Goal: Task Accomplishment & Management: Complete application form

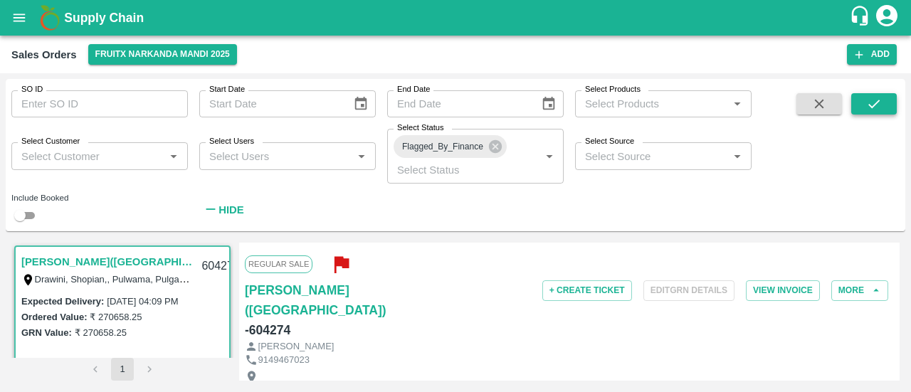
scroll to position [17, 0]
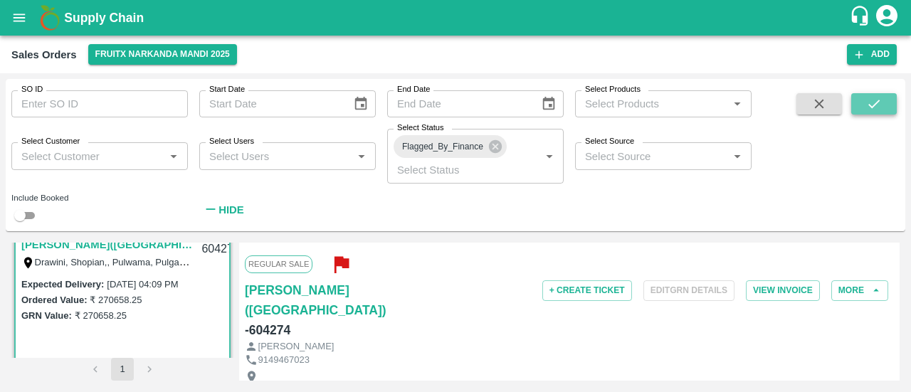
click at [876, 107] on icon "submit" at bounding box center [874, 104] width 16 height 16
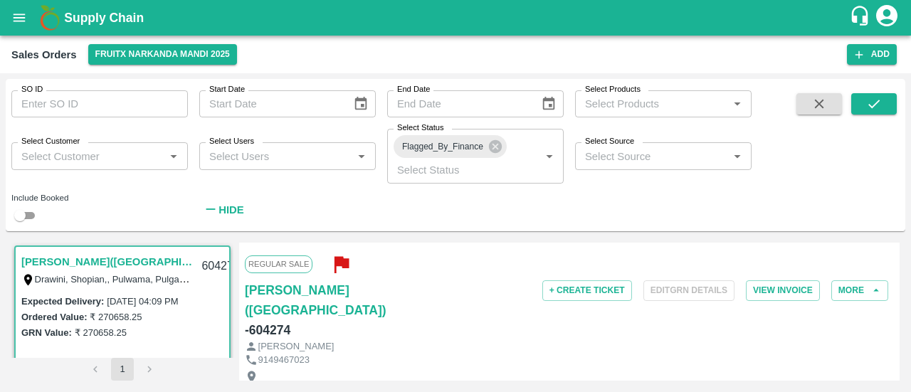
scroll to position [83, 0]
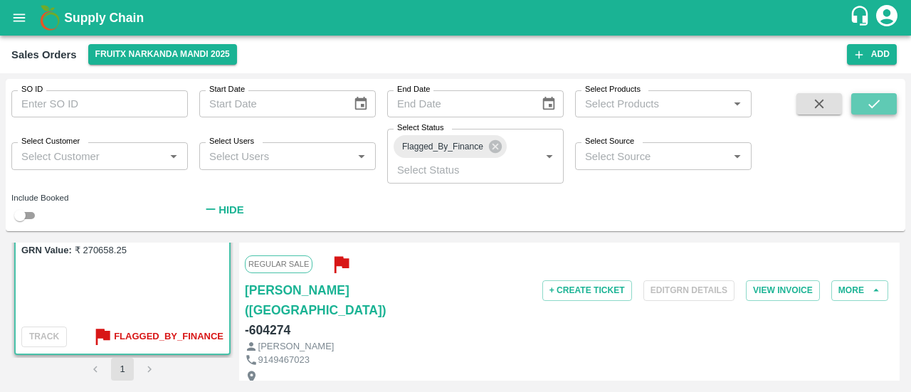
click at [867, 105] on icon "submit" at bounding box center [874, 104] width 16 height 16
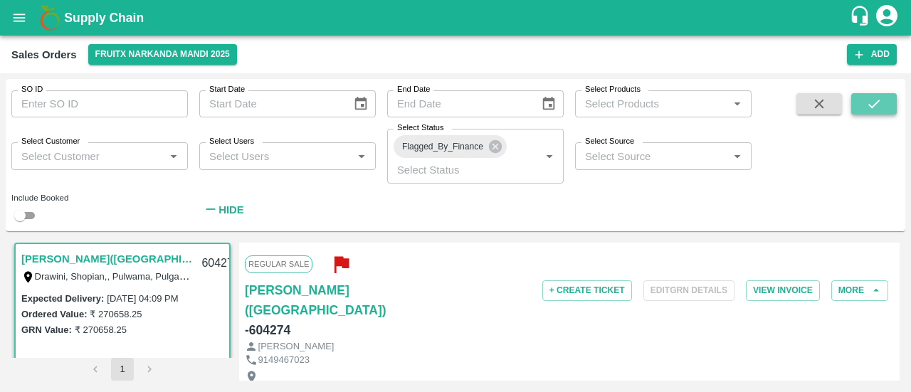
click at [867, 105] on icon "submit" at bounding box center [874, 104] width 16 height 16
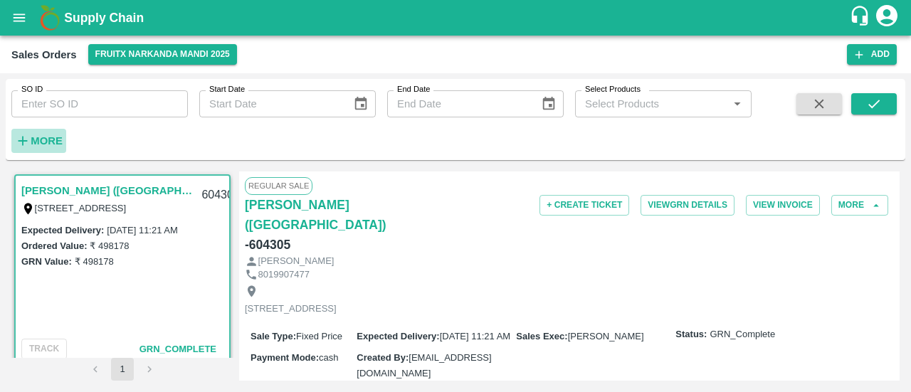
click at [40, 139] on strong "More" at bounding box center [47, 140] width 32 height 11
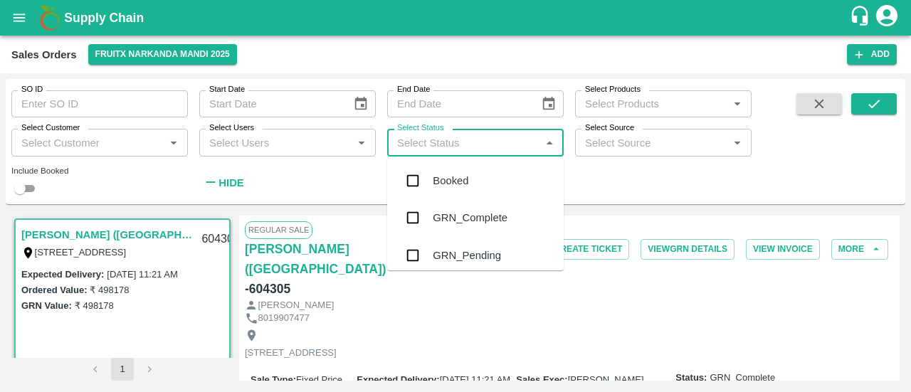
click at [431, 147] on input "Select Status" at bounding box center [464, 142] width 145 height 19
type input "f"
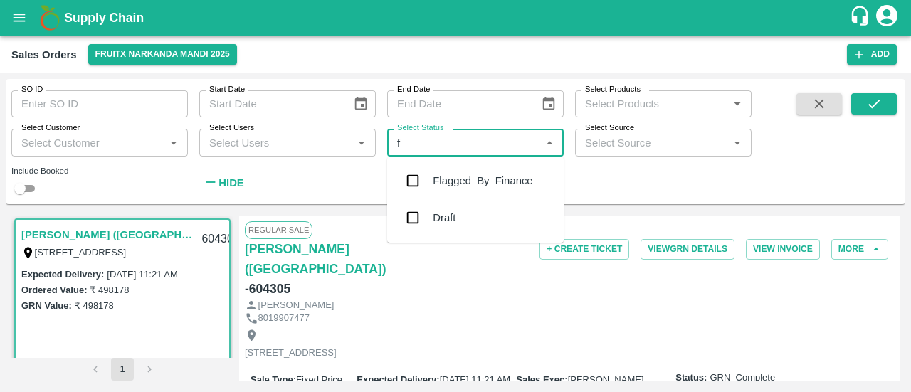
click at [450, 179] on div "Flagged_By_Finance" at bounding box center [483, 181] width 100 height 16
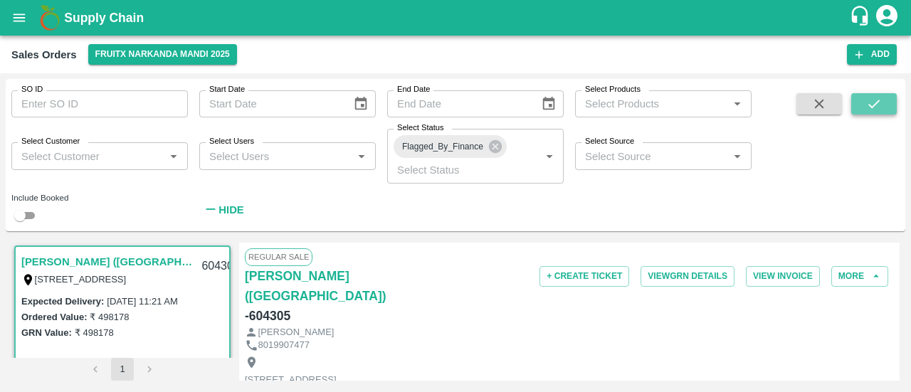
click at [873, 97] on icon "submit" at bounding box center [874, 104] width 16 height 16
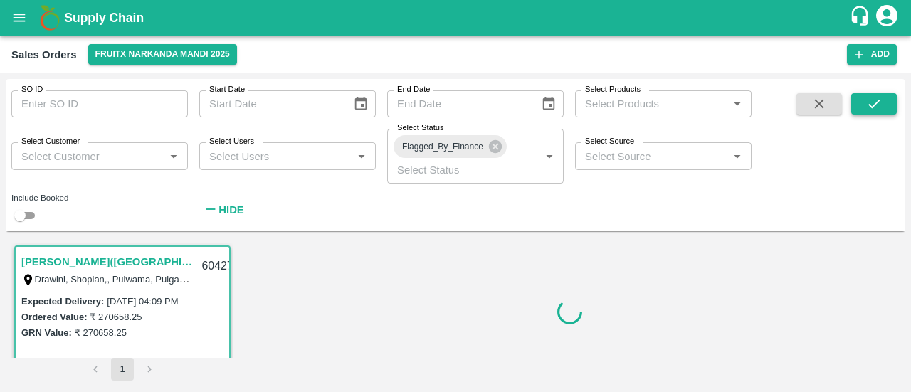
scroll to position [3, 0]
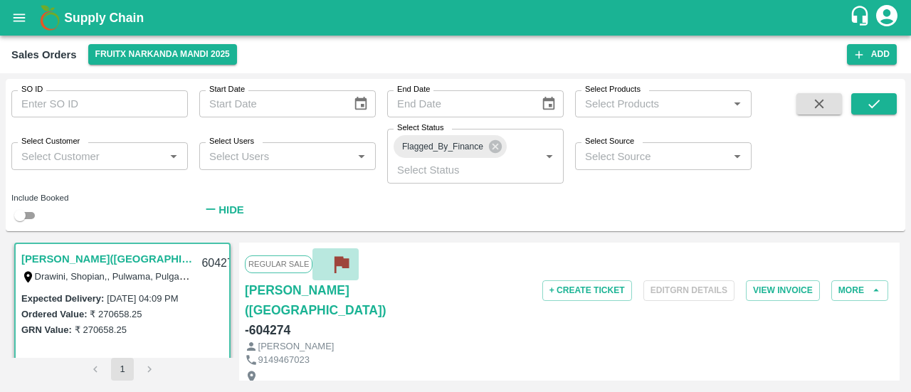
click at [339, 267] on icon "button" at bounding box center [341, 264] width 23 height 23
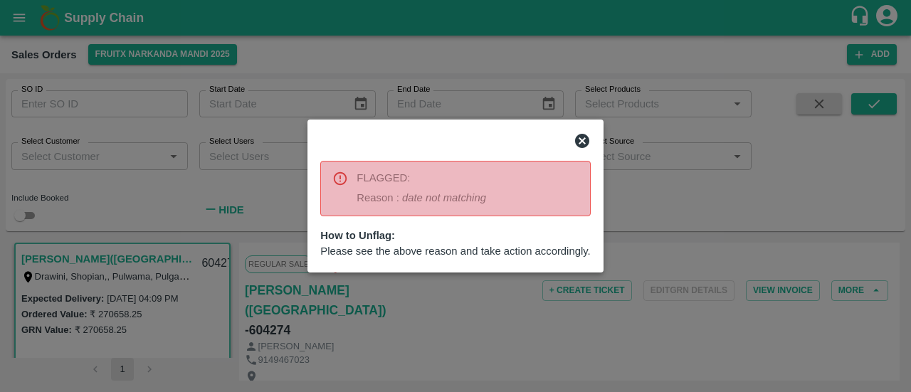
click at [625, 189] on div at bounding box center [455, 196] width 911 height 392
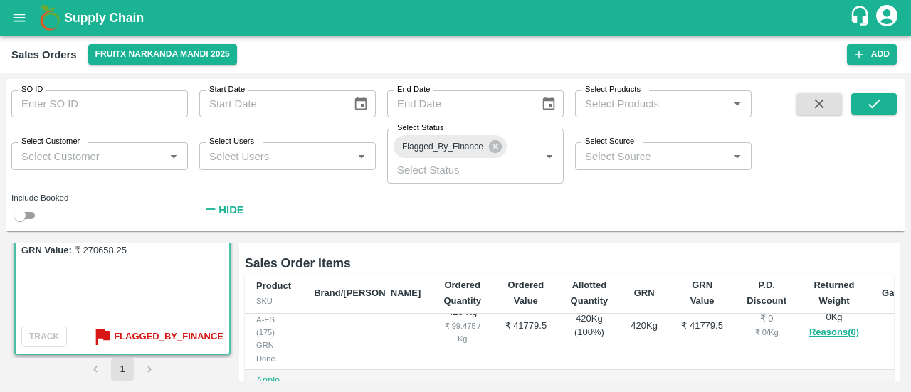
scroll to position [594, 0]
